Goal: Transaction & Acquisition: Book appointment/travel/reservation

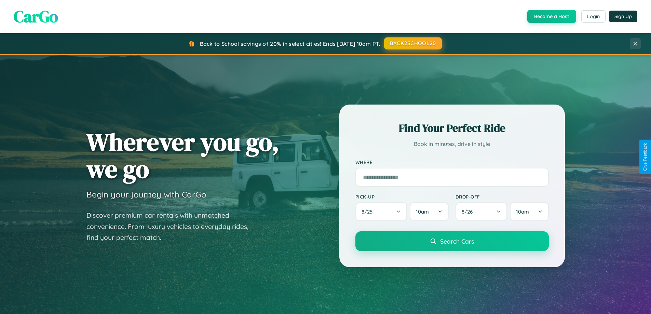
click at [412, 43] on button "BACK2SCHOOL20" at bounding box center [413, 43] width 58 height 12
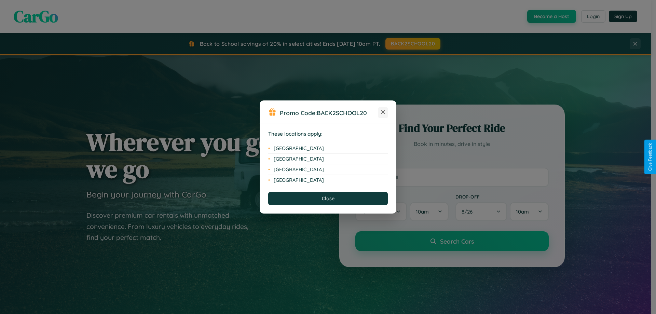
click at [383, 112] on icon at bounding box center [383, 112] width 4 height 4
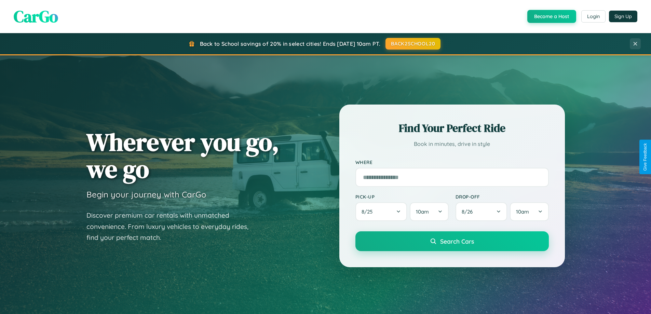
scroll to position [295, 0]
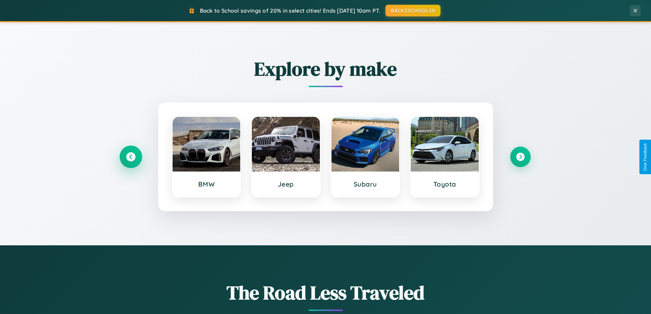
click at [131, 157] on icon at bounding box center [130, 156] width 9 height 9
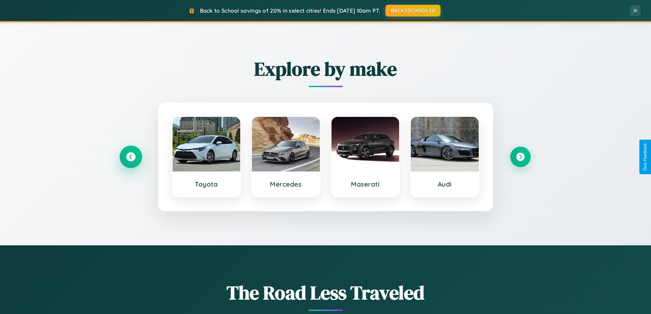
click at [131, 157] on icon at bounding box center [130, 156] width 9 height 9
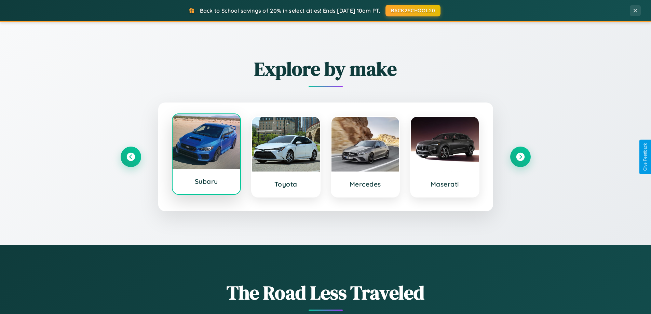
click at [206, 157] on div at bounding box center [207, 141] width 68 height 55
